Goal: Task Accomplishment & Management: Use online tool/utility

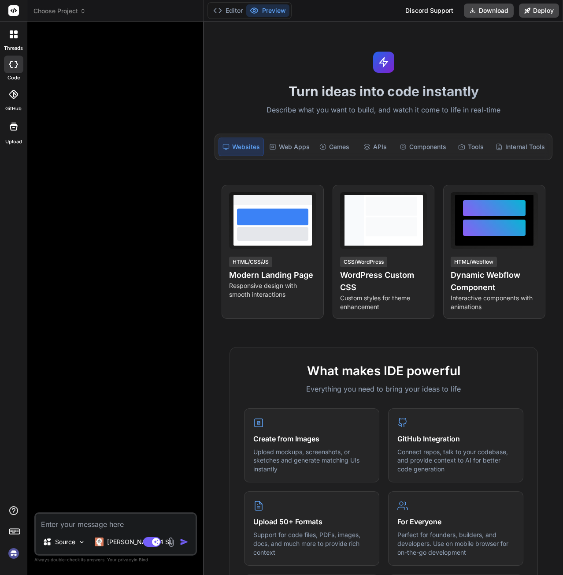
click at [77, 16] on header "Choose Project Created with Pixso." at bounding box center [115, 11] width 177 height 22
click at [76, 12] on span "Choose Project" at bounding box center [59, 11] width 52 height 9
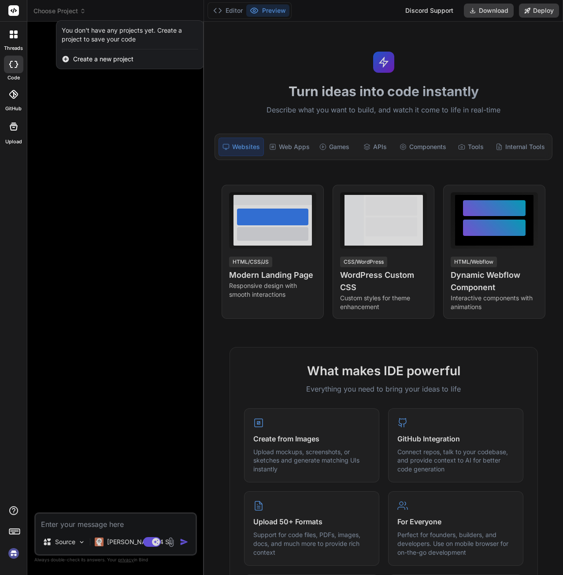
click at [118, 163] on div at bounding box center [281, 287] width 563 height 575
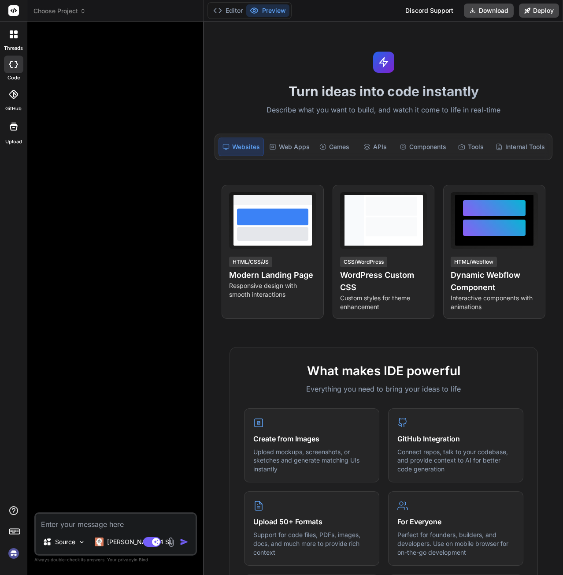
click at [13, 550] on img at bounding box center [13, 552] width 15 height 15
type textarea "x"
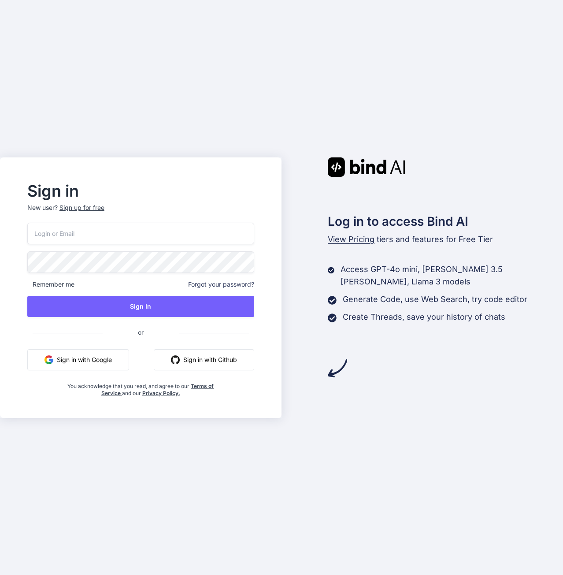
click at [101, 228] on input "email" at bounding box center [140, 234] width 227 height 22
type input "sebastien.vega47@gmail.com"
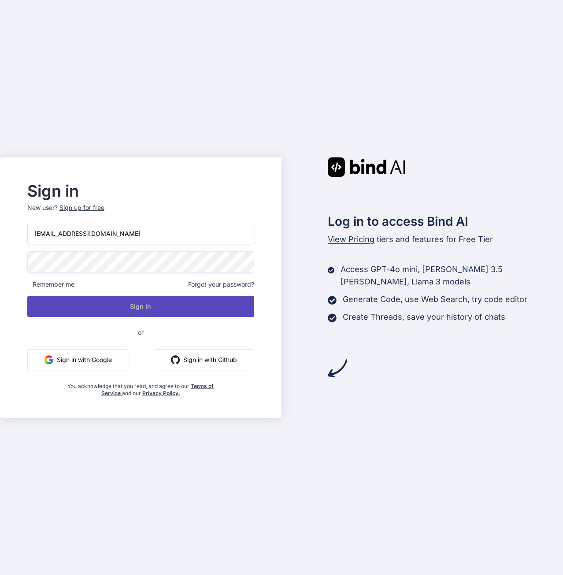
click at [167, 304] on button "Sign In" at bounding box center [140, 306] width 227 height 21
